Goal: Navigation & Orientation: Understand site structure

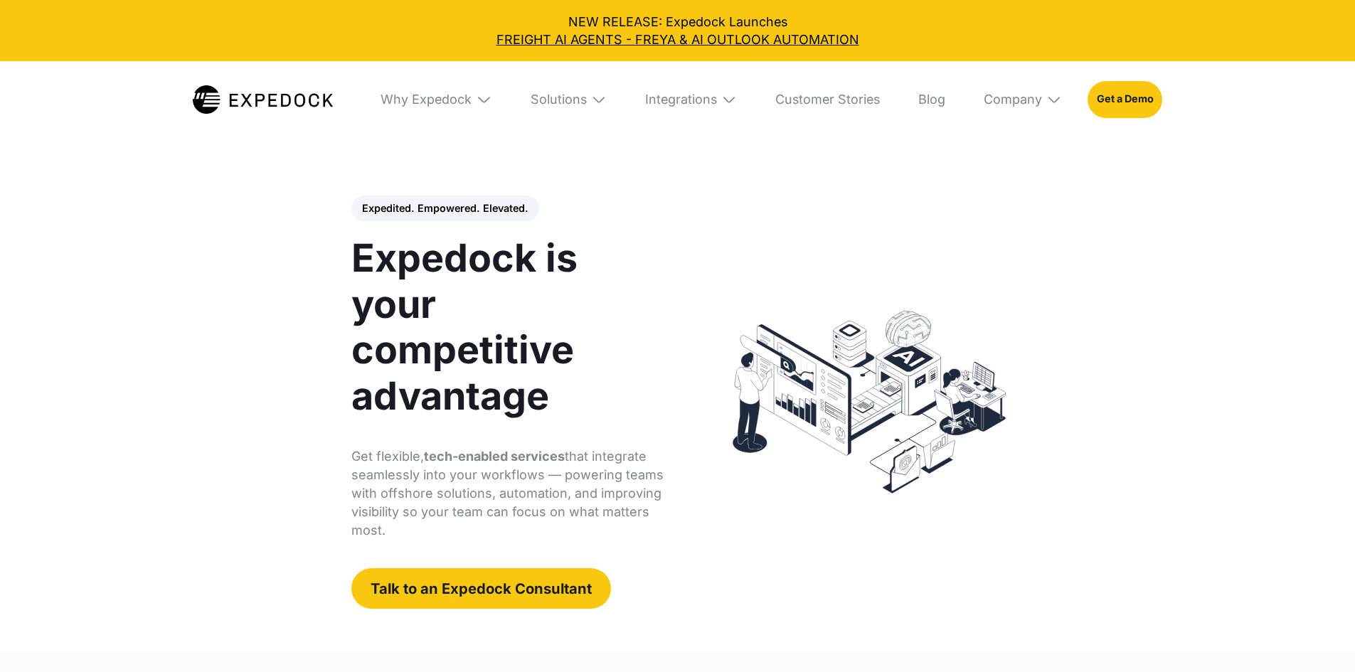
select select
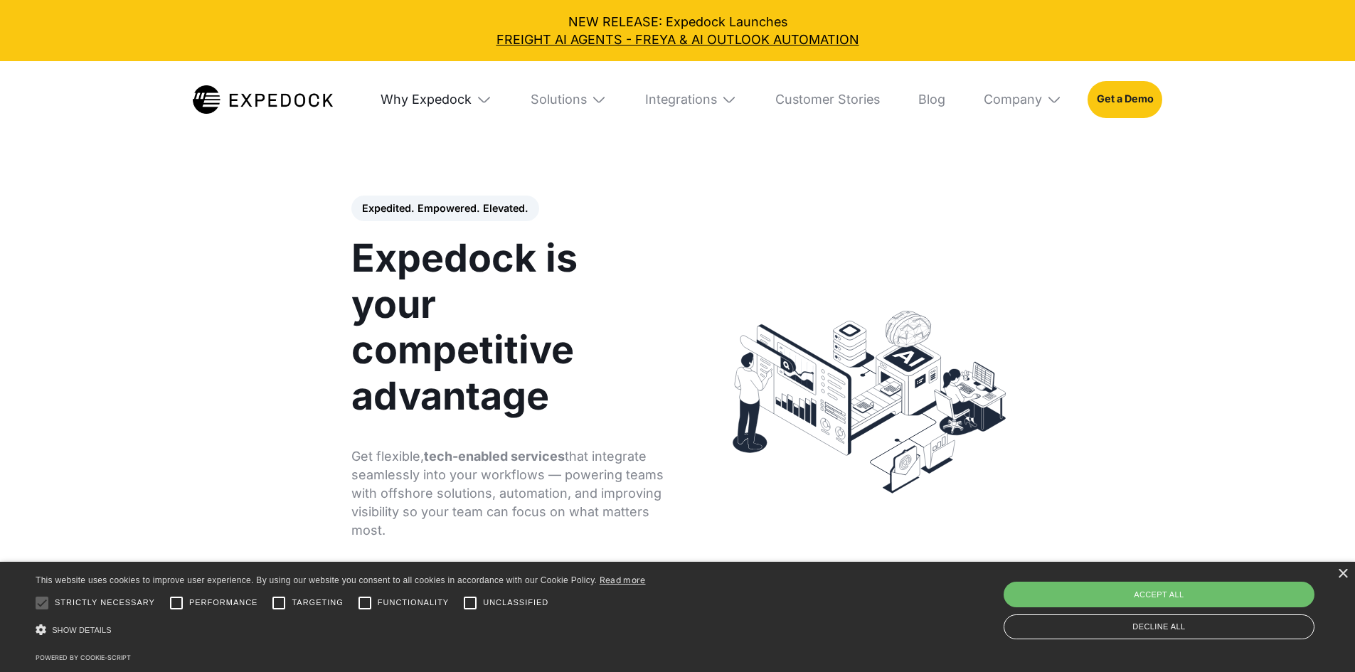
click at [448, 95] on div "Why Expedock" at bounding box center [425, 100] width 91 height 16
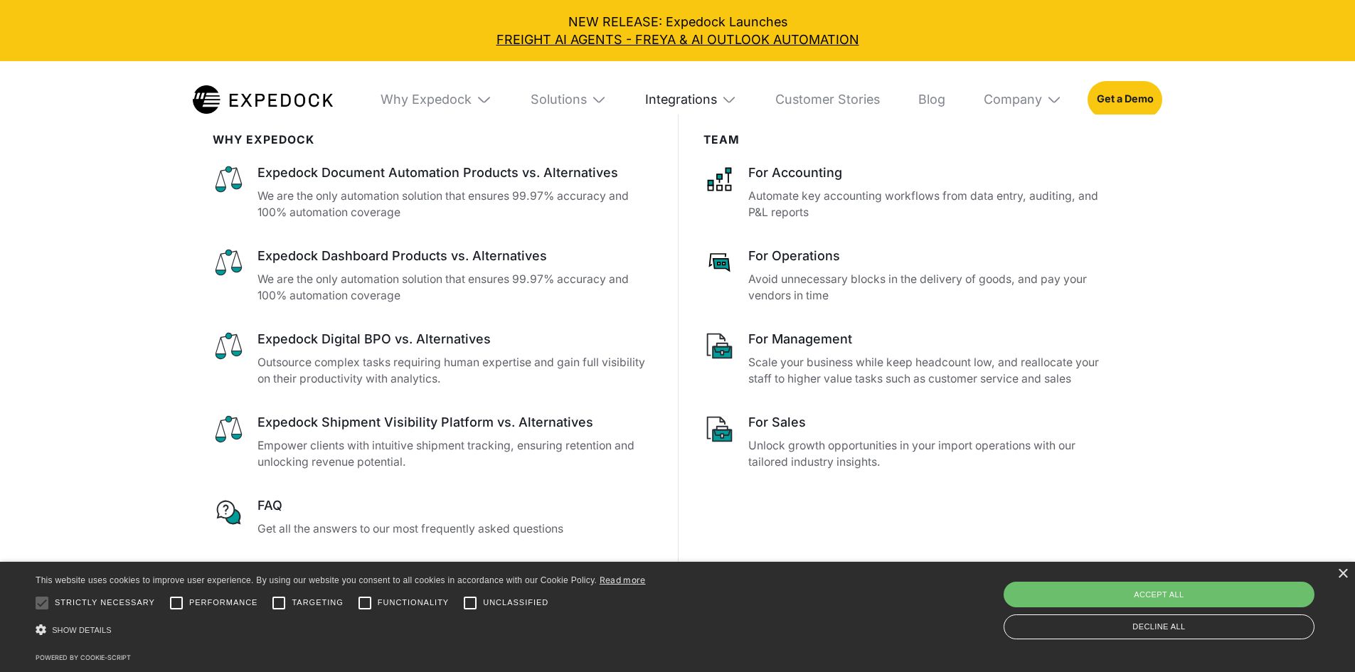
click at [717, 104] on div "Integrations" at bounding box center [681, 100] width 72 height 16
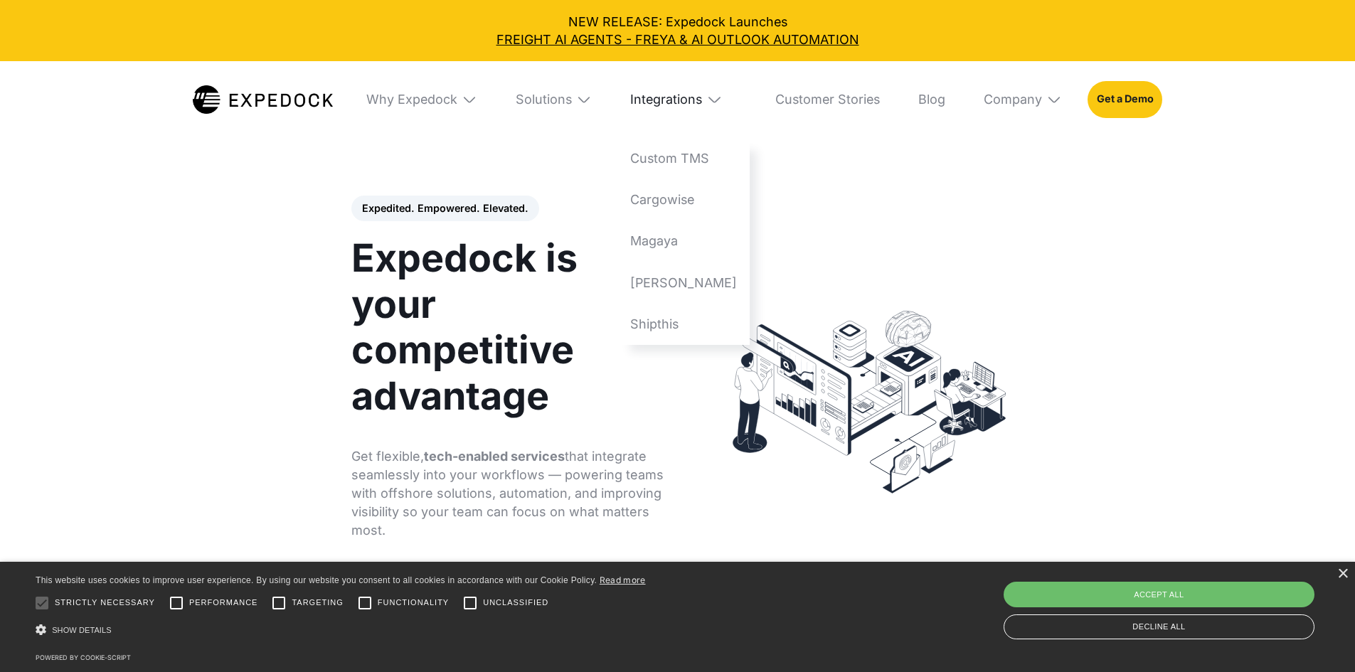
click at [702, 104] on div "Integrations" at bounding box center [666, 100] width 72 height 16
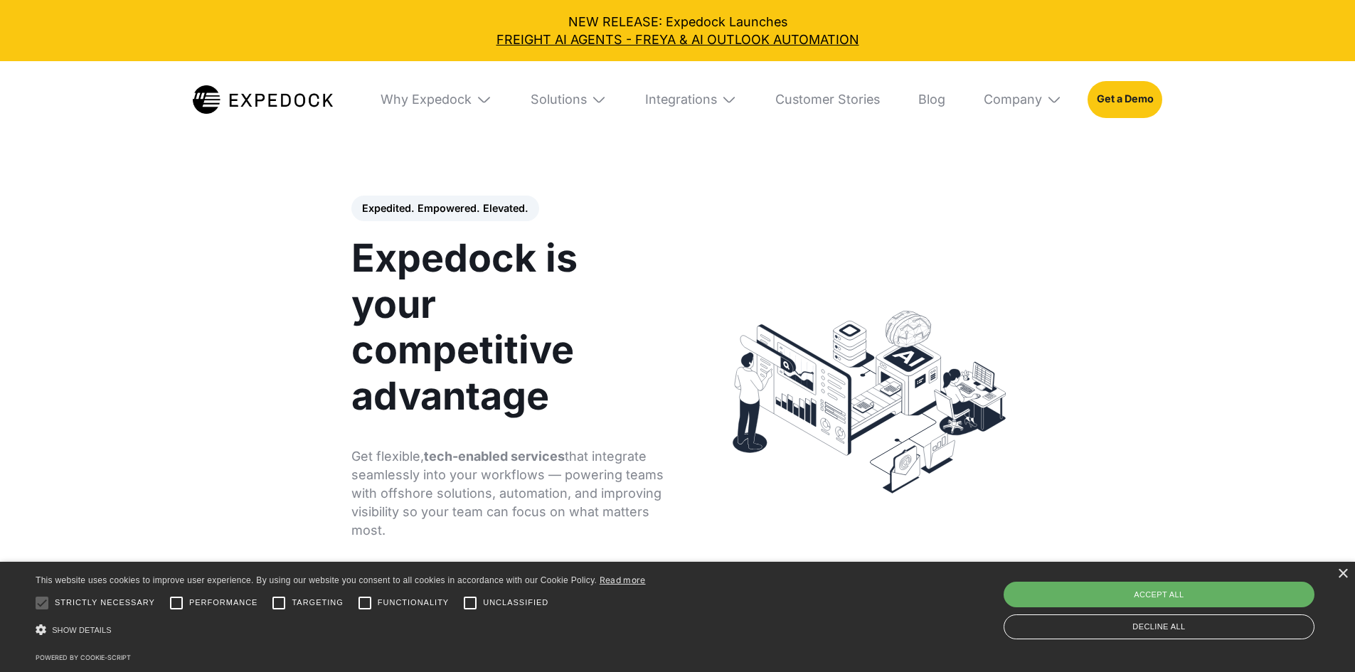
click at [1140, 587] on div "Accept all" at bounding box center [1158, 595] width 311 height 26
checkbox input "true"
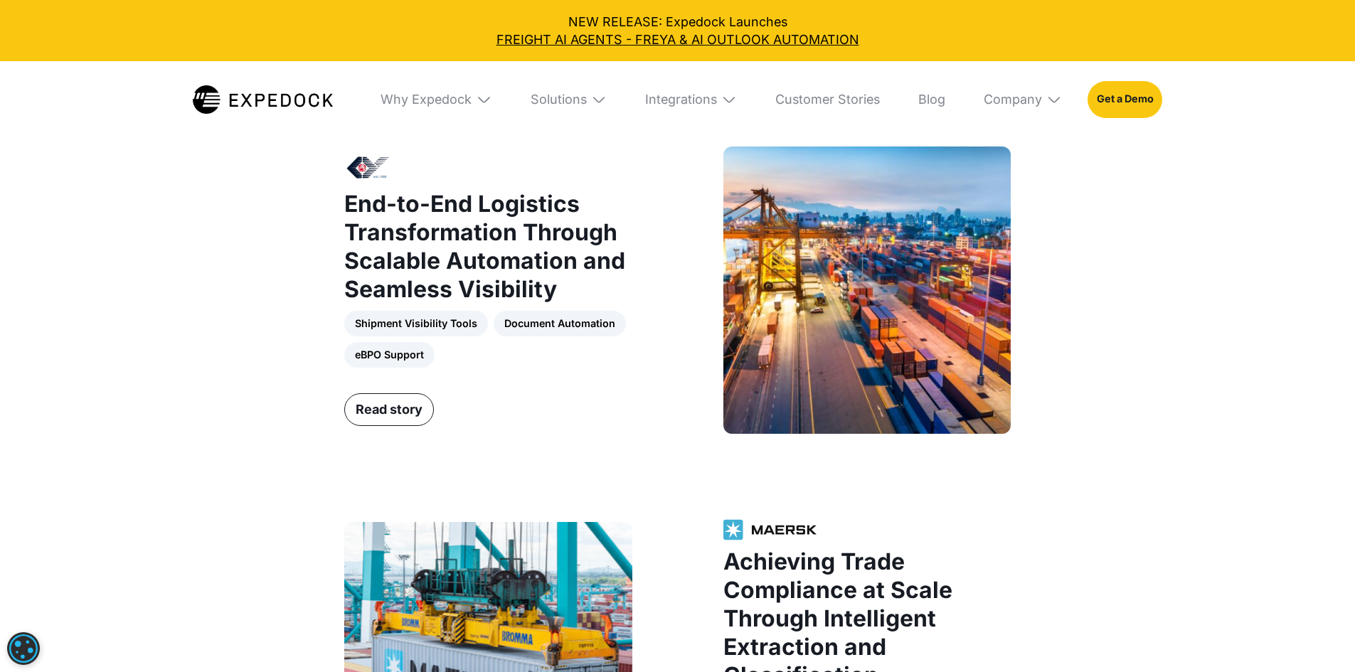
scroll to position [1493, 0]
